Goal: Task Accomplishment & Management: Manage account settings

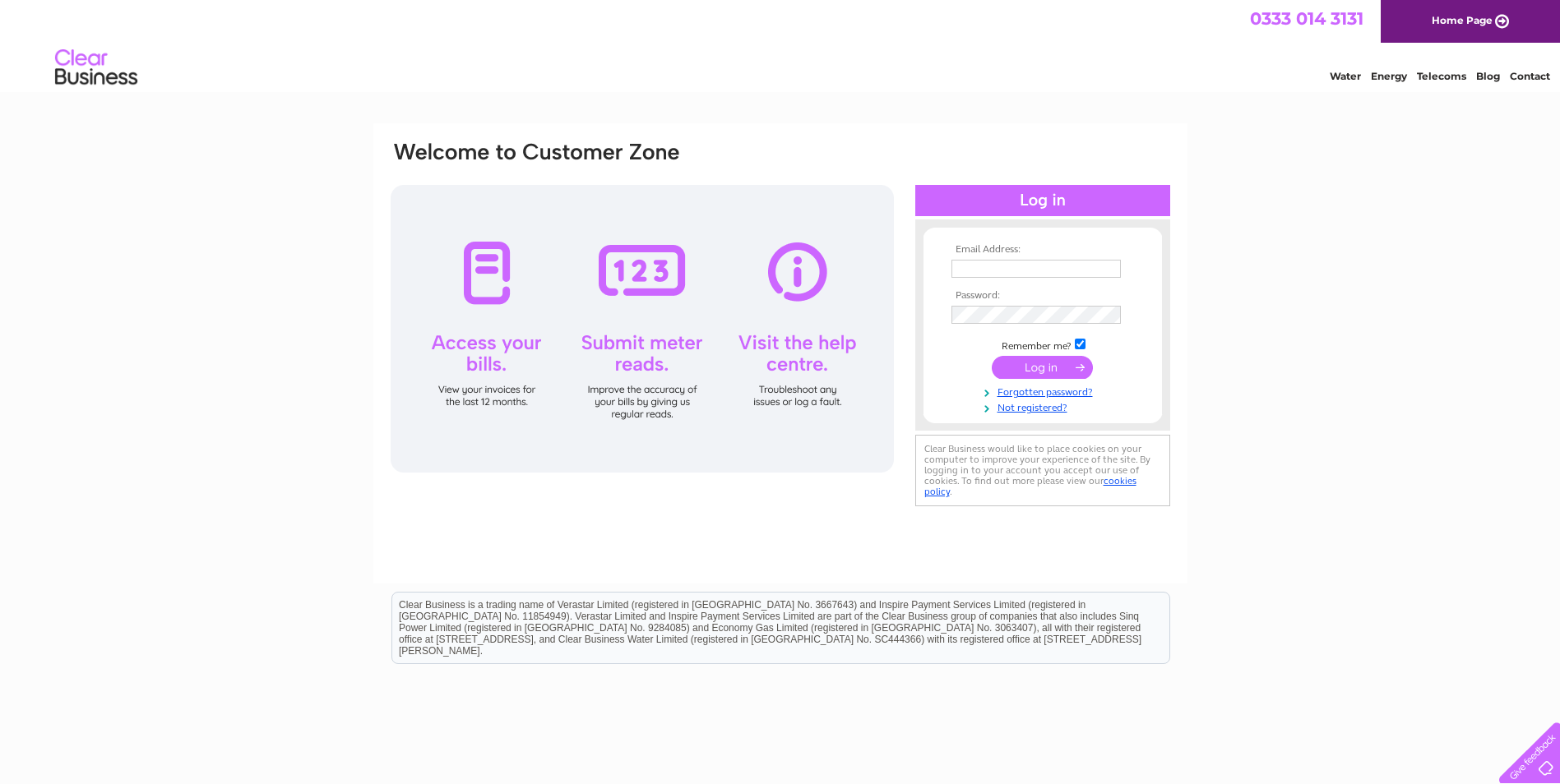
type input "[EMAIL_ADDRESS][DOMAIN_NAME]"
click at [1059, 363] on input "submit" at bounding box center [1042, 368] width 101 height 23
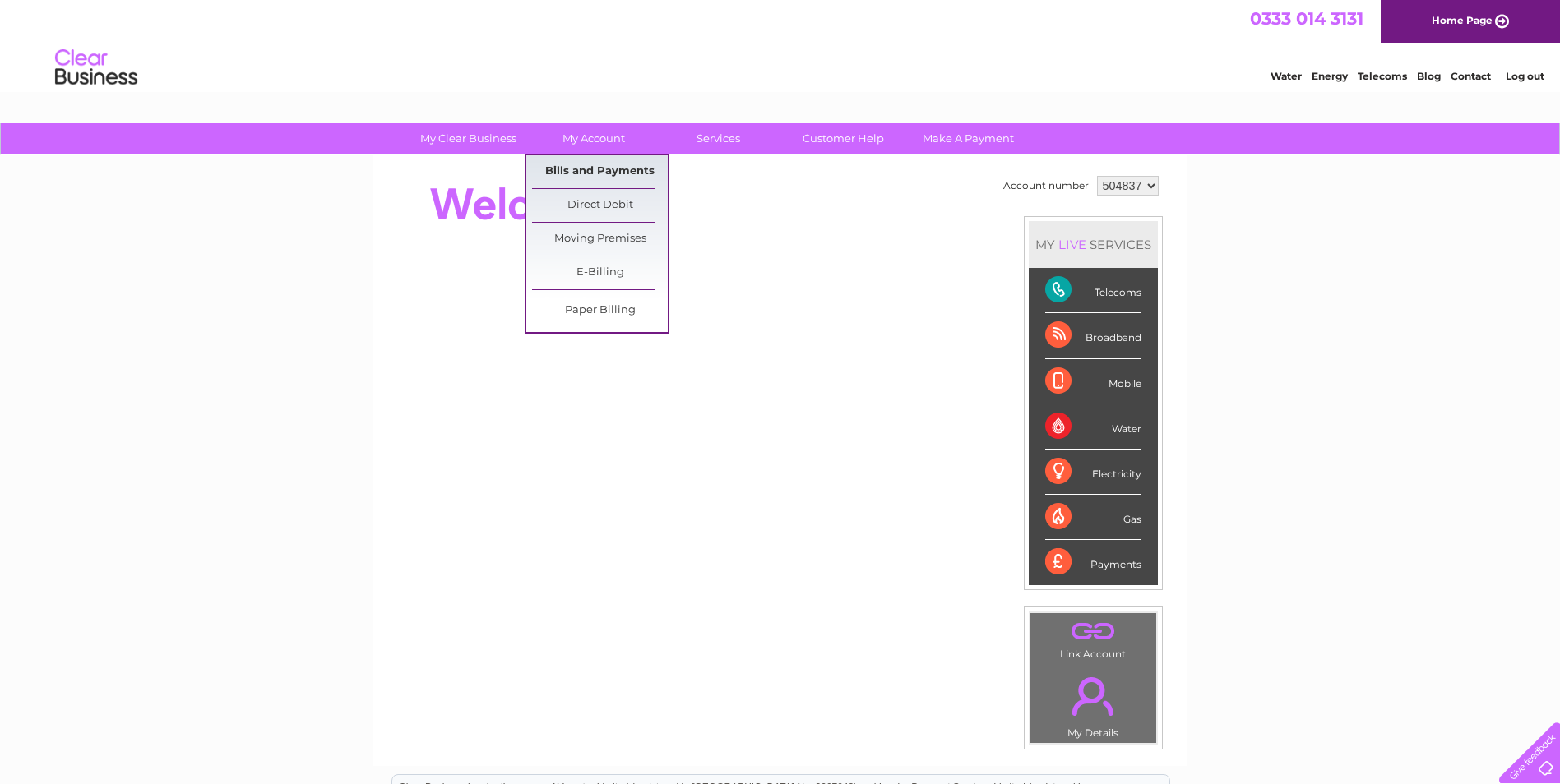
click at [614, 166] on link "Bills and Payments" at bounding box center [600, 171] width 136 height 33
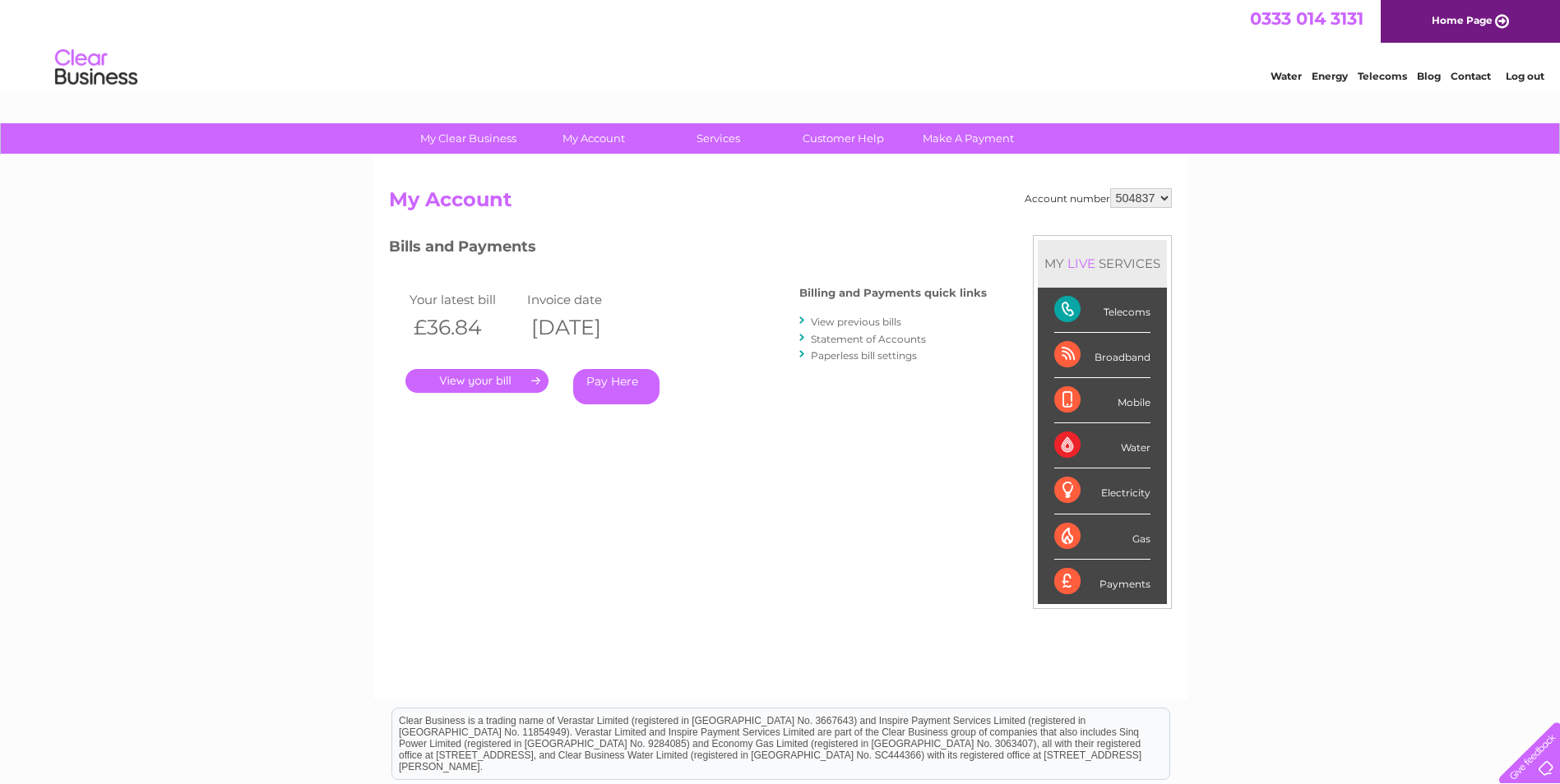
click at [511, 374] on link "." at bounding box center [476, 381] width 143 height 23
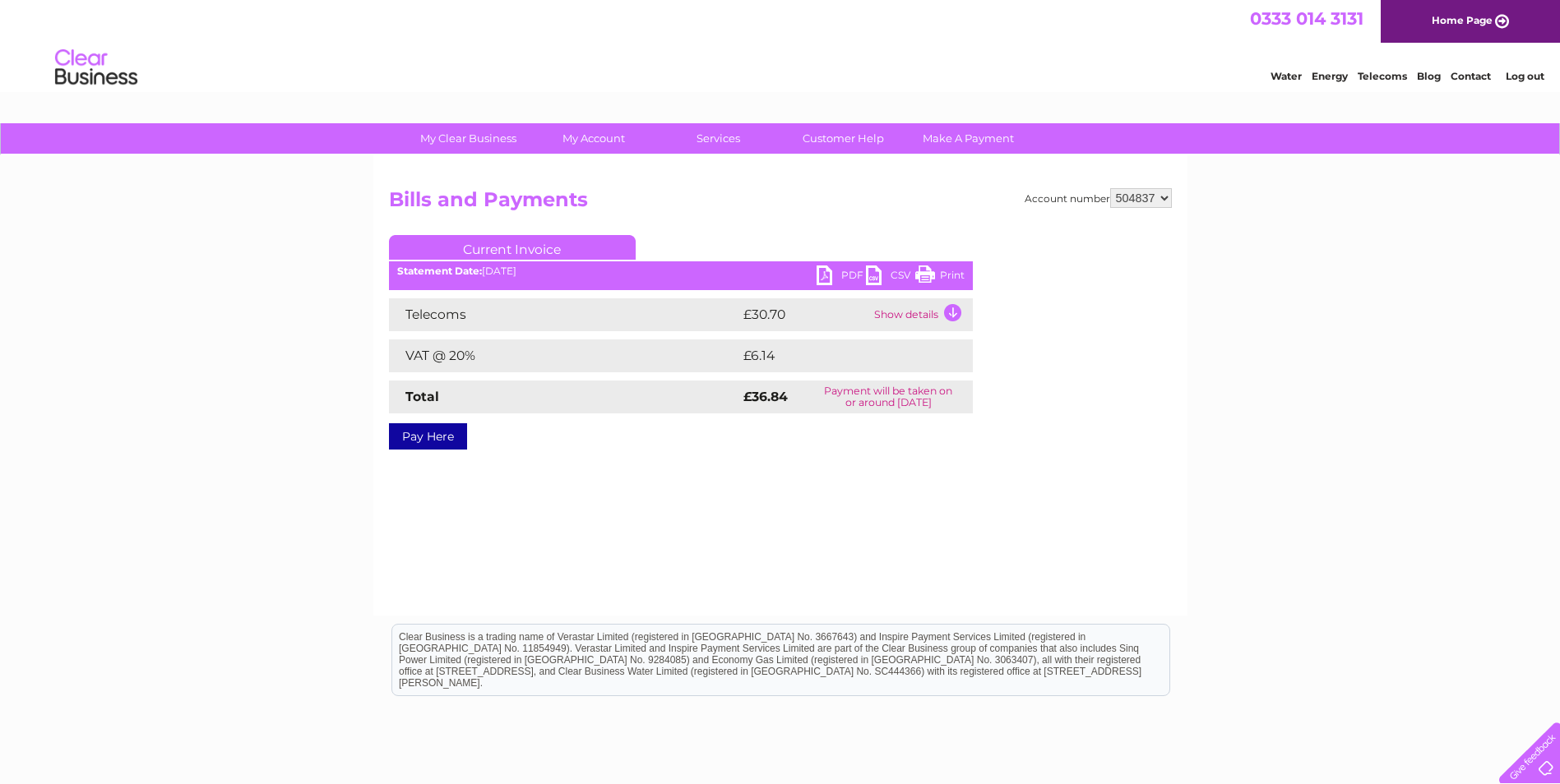
click at [836, 272] on link "PDF" at bounding box center [841, 277] width 50 height 23
